Goal: Task Accomplishment & Management: Manage account settings

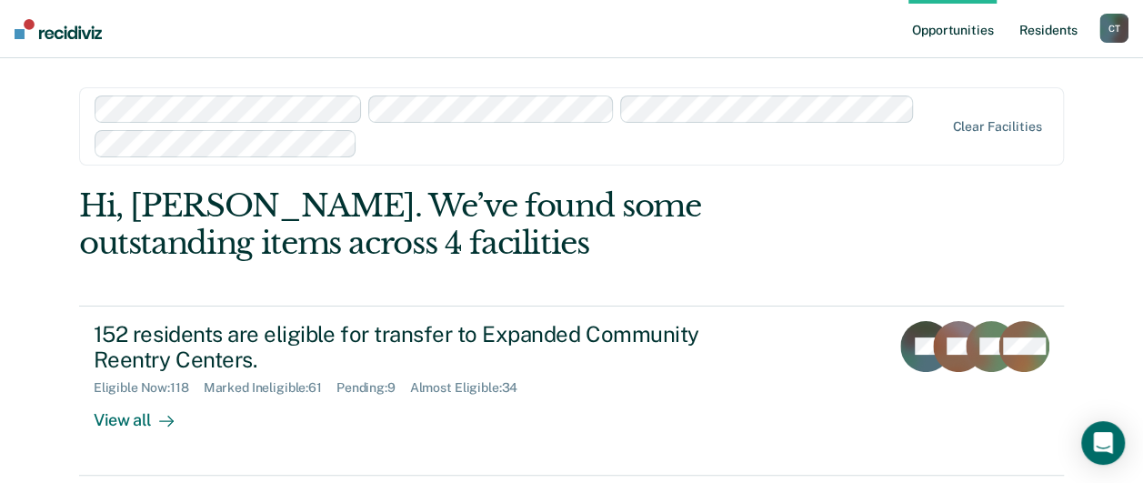
click at [1037, 25] on link "Resident s" at bounding box center [1048, 29] width 66 height 58
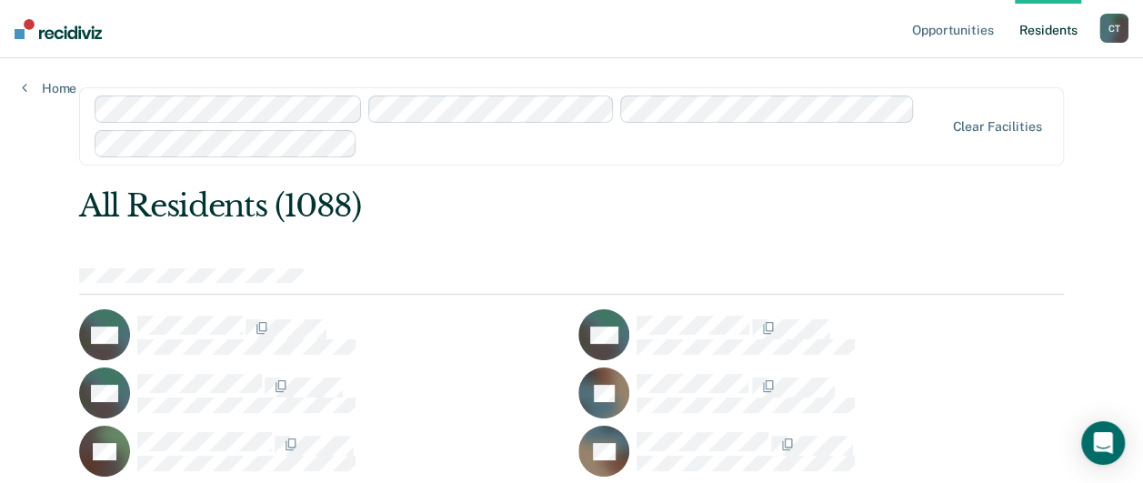
scroll to position [54089, 0]
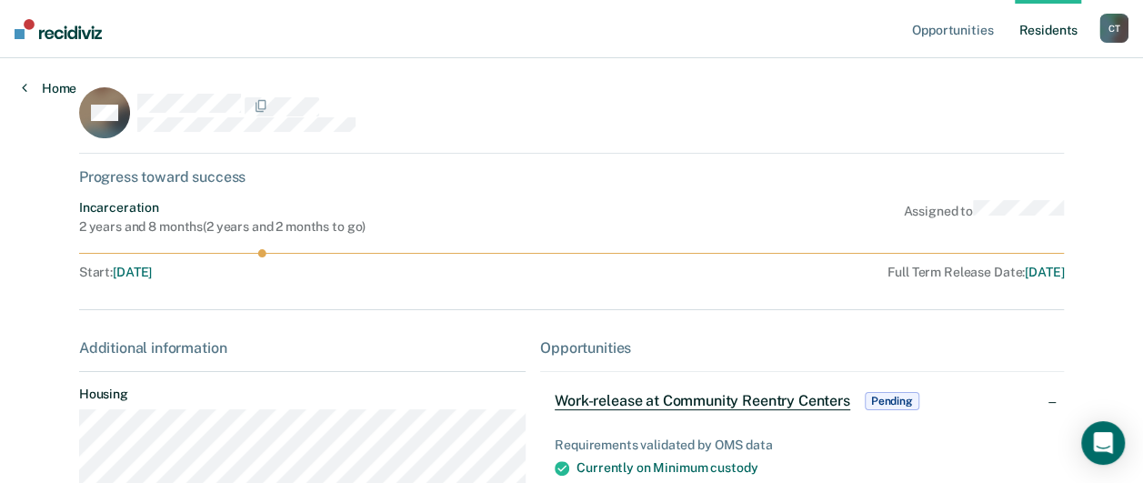
click at [34, 89] on link "Home" at bounding box center [49, 88] width 55 height 16
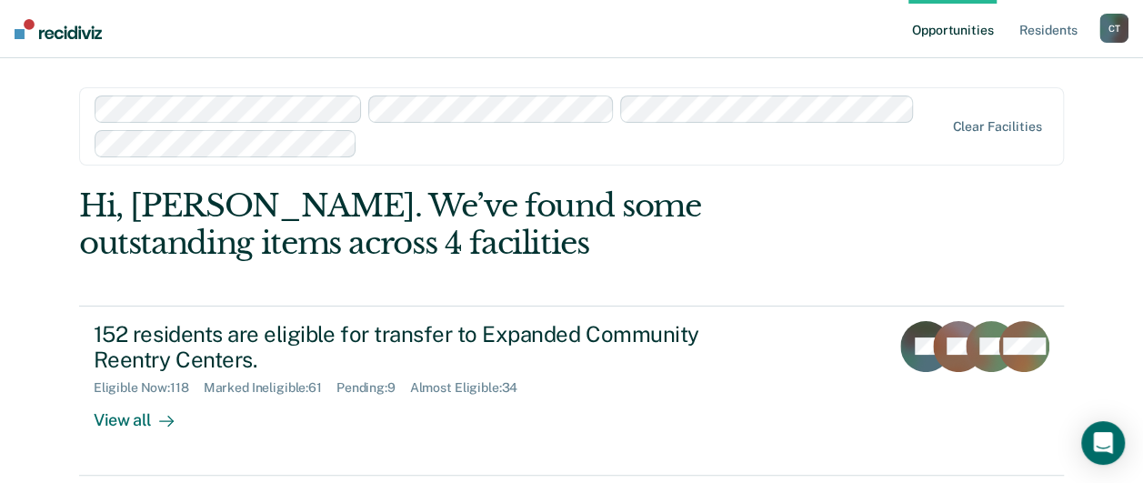
scroll to position [182, 0]
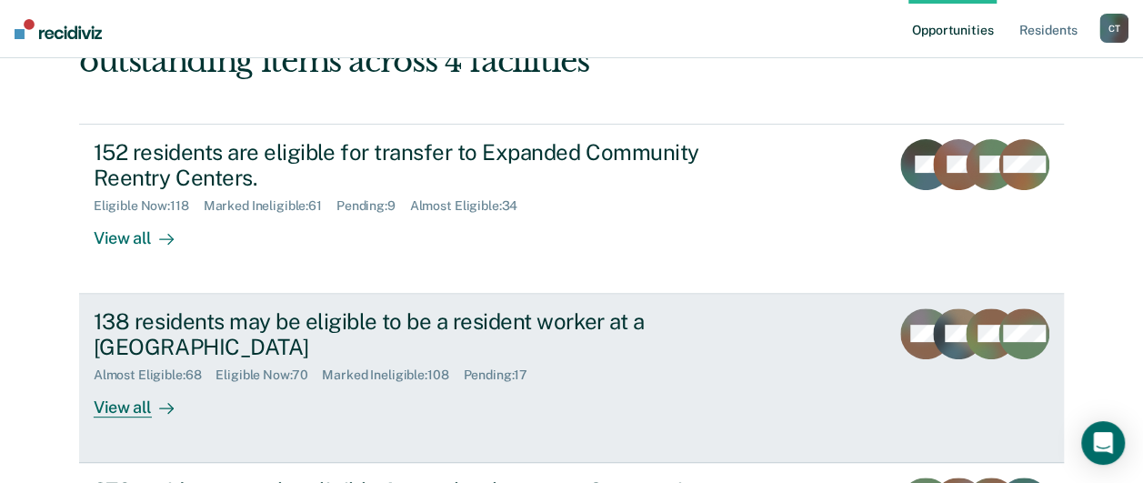
click at [687, 362] on div "Almost Eligible : 68 Eligible Now : 70 Marked Ineligible : 108 Pending : 17" at bounding box center [413, 371] width 638 height 23
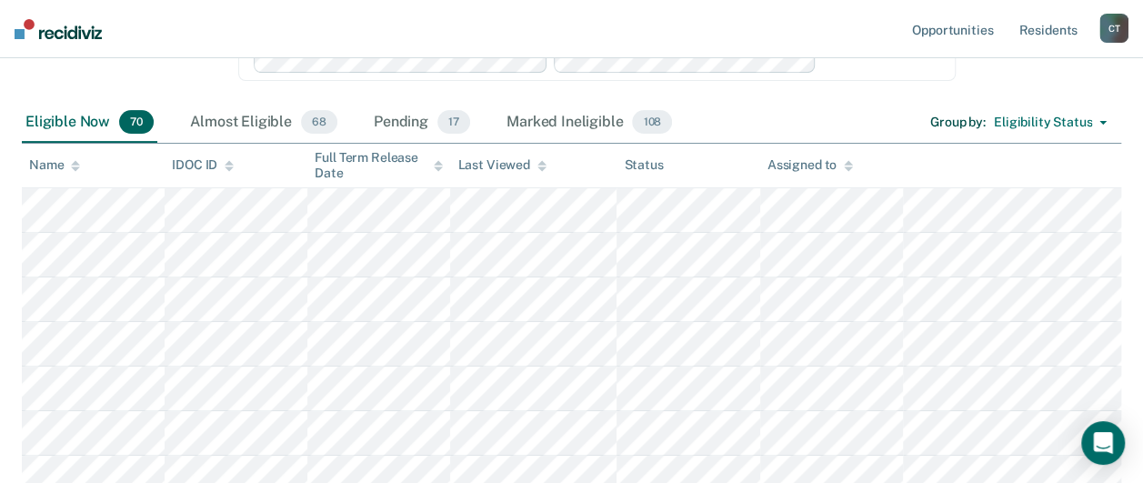
scroll to position [273, 0]
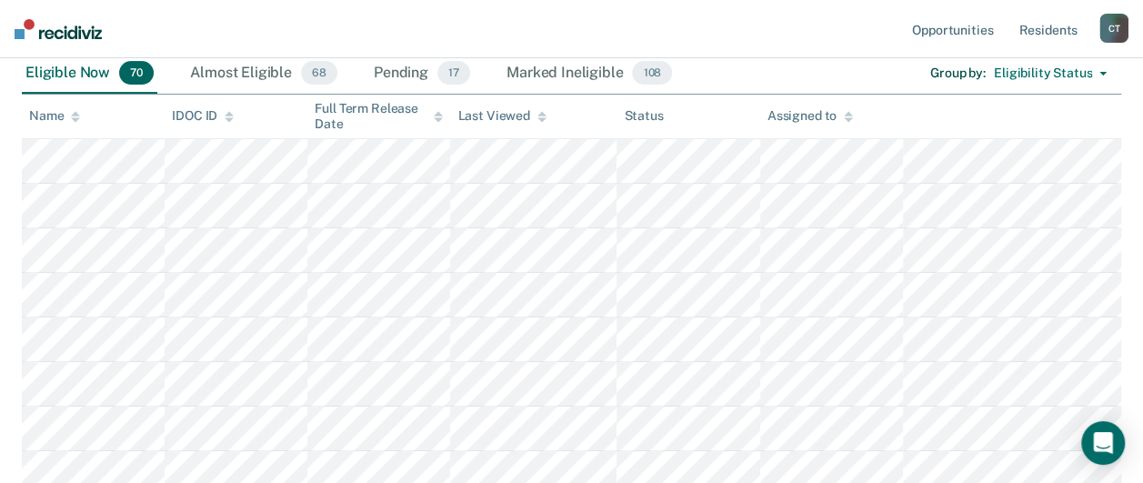
click at [484, 109] on div "Last Viewed" at bounding box center [501, 115] width 88 height 15
click at [540, 115] on icon at bounding box center [541, 114] width 9 height 5
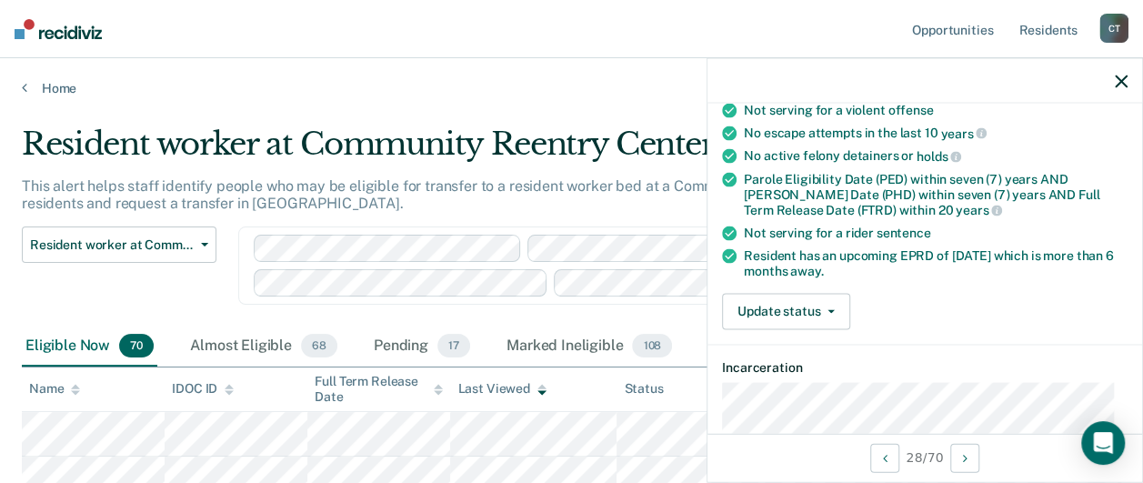
scroll to position [364, 0]
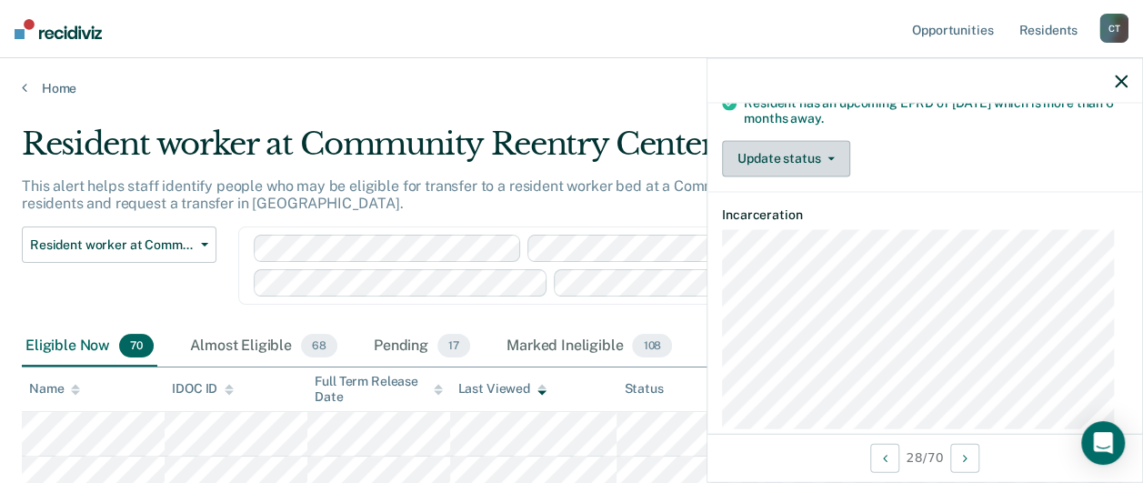
click at [771, 155] on button "Update status" at bounding box center [786, 158] width 128 height 36
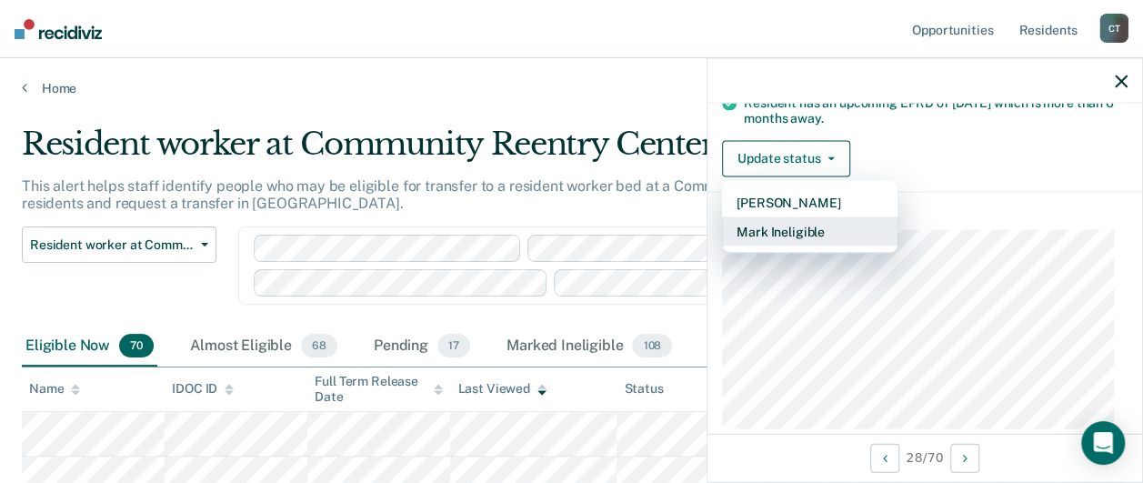
click at [772, 218] on button "Mark Ineligible" at bounding box center [809, 230] width 175 height 29
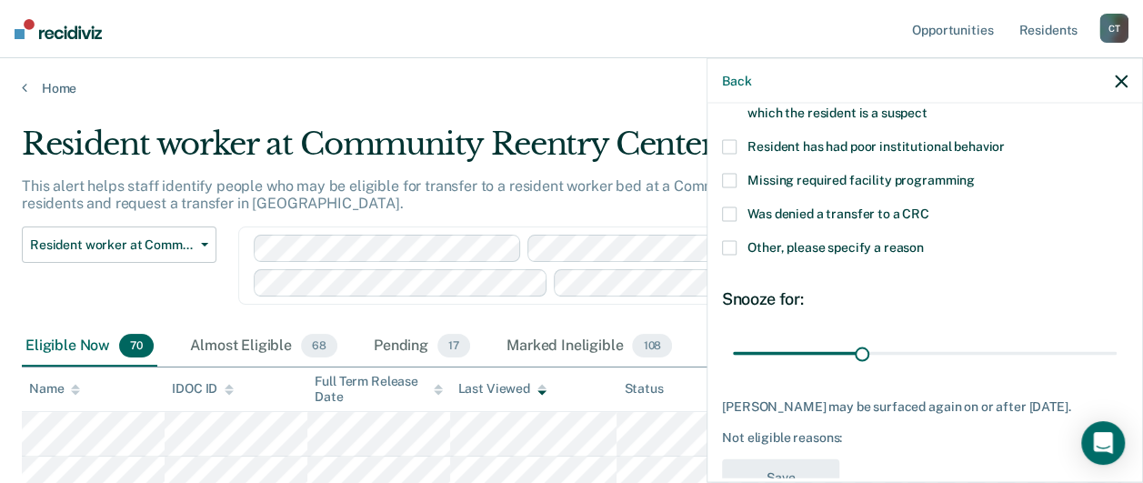
scroll to position [160, 0]
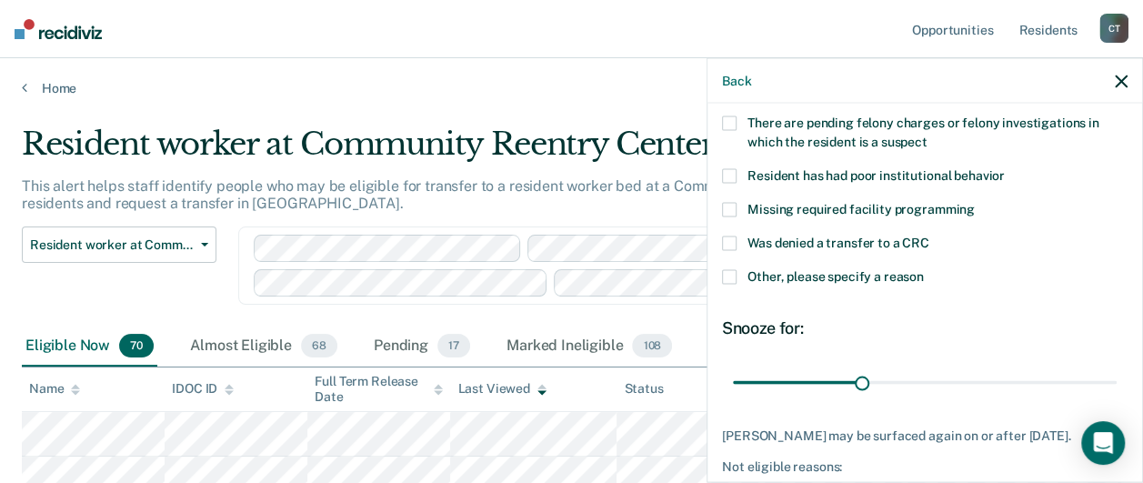
click at [722, 171] on span at bounding box center [729, 176] width 15 height 15
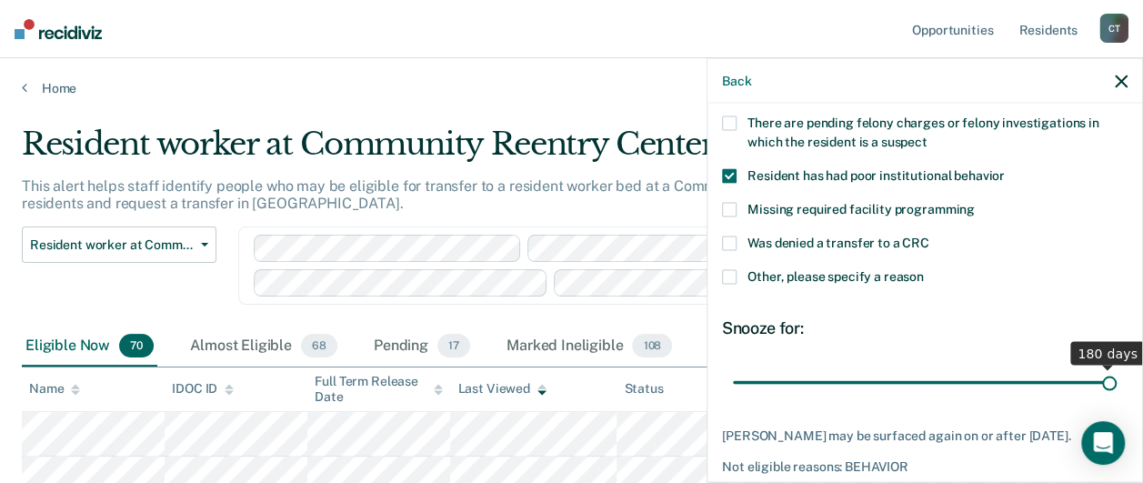
drag, startPoint x: 860, startPoint y: 381, endPoint x: 1168, endPoint y: 382, distance: 307.3
type input "180"
click at [1117, 382] on input "range" at bounding box center [925, 382] width 384 height 32
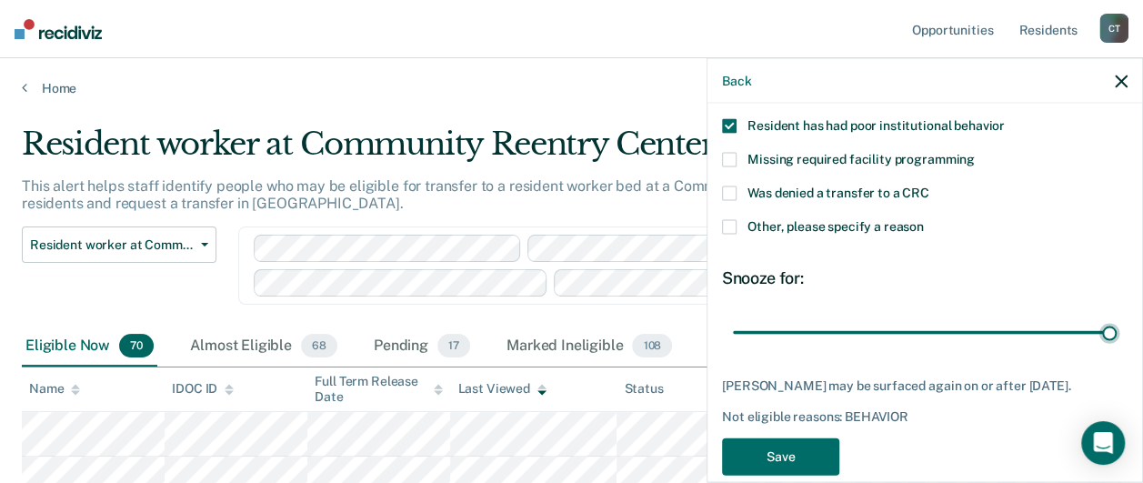
scroll to position [251, 0]
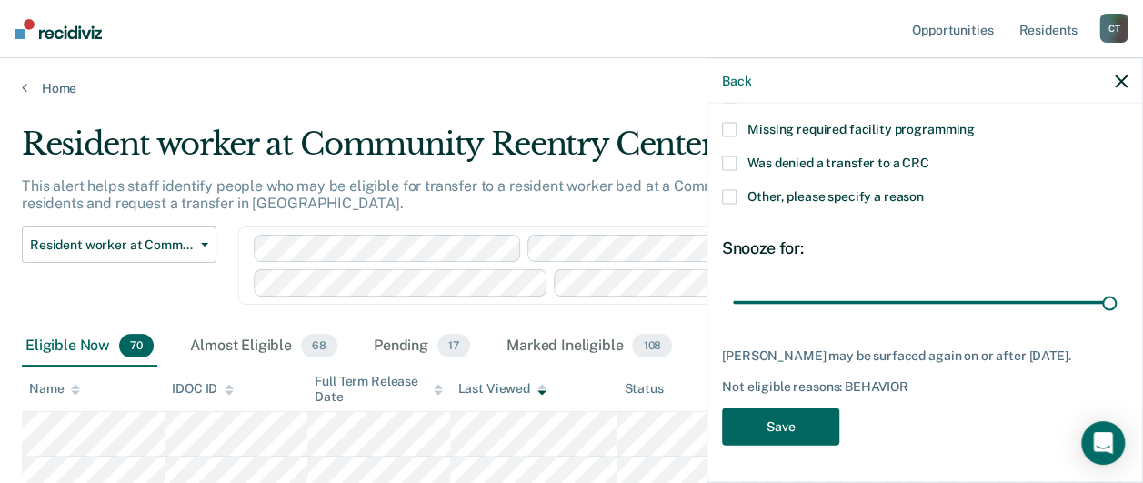
click at [775, 420] on button "Save" at bounding box center [780, 426] width 117 height 37
